Goal: Browse casually

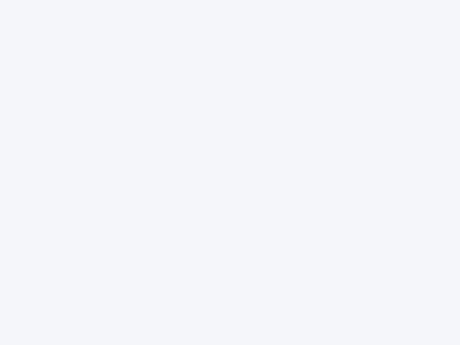
click at [230, 173] on div at bounding box center [230, 172] width 460 height 345
